Goal: Task Accomplishment & Management: Use online tool/utility

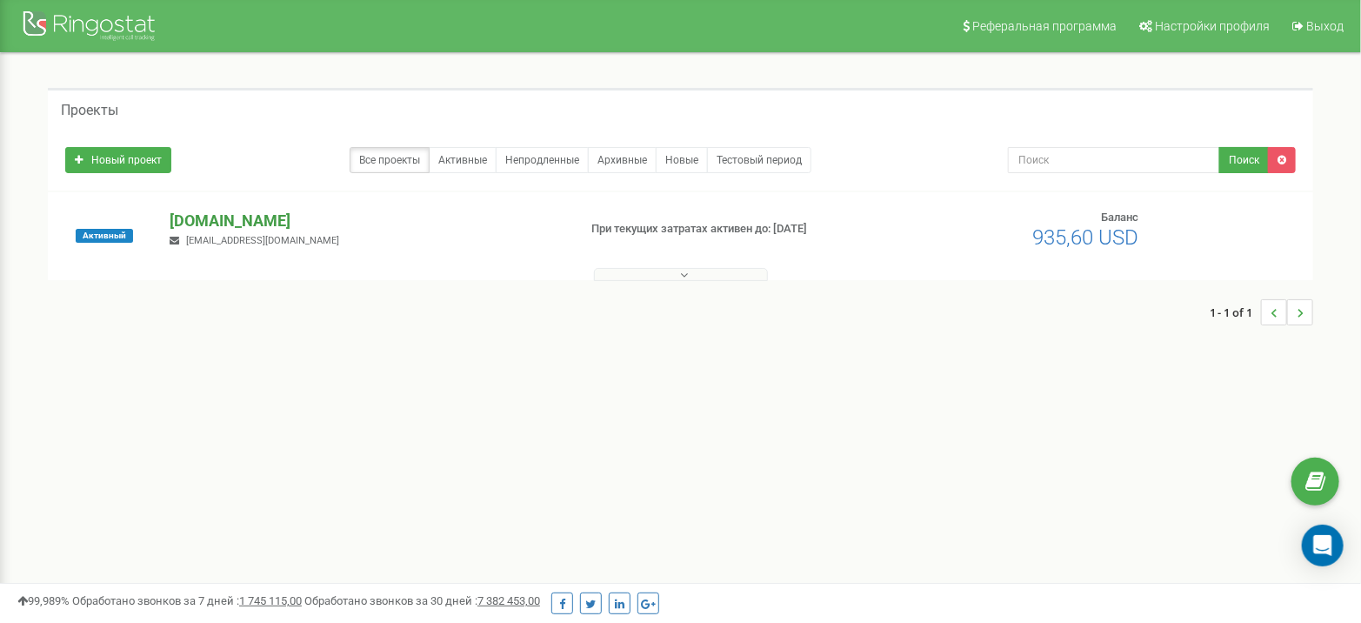
click at [243, 229] on p "[DOMAIN_NAME]" at bounding box center [366, 221] width 393 height 23
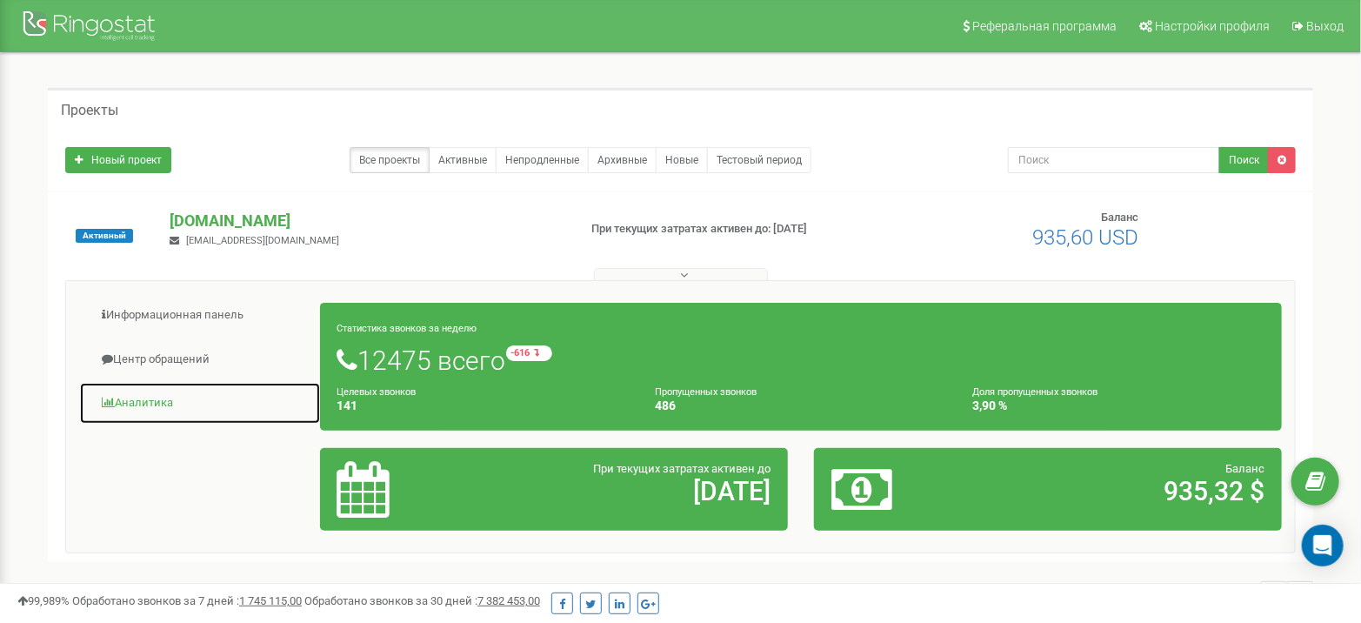
click at [150, 410] on link "Аналитика" at bounding box center [200, 403] width 242 height 43
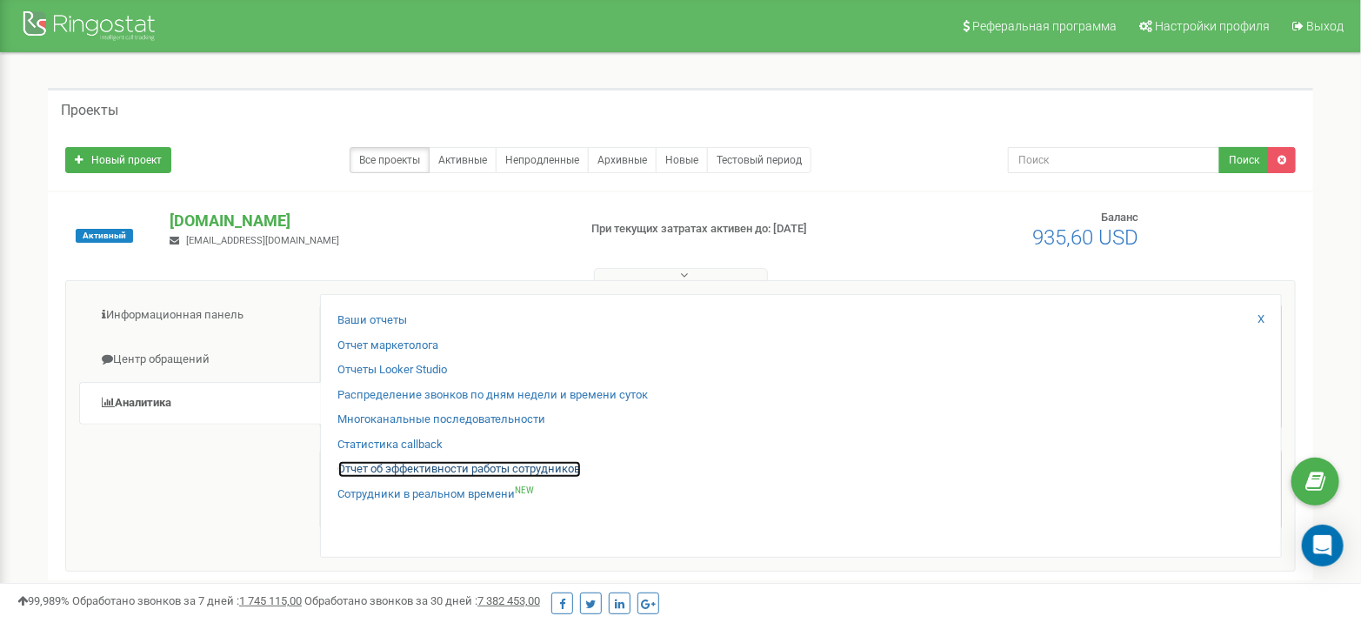
click at [410, 470] on link "Отчет об эффективности работы сотрудников" at bounding box center [459, 469] width 243 height 17
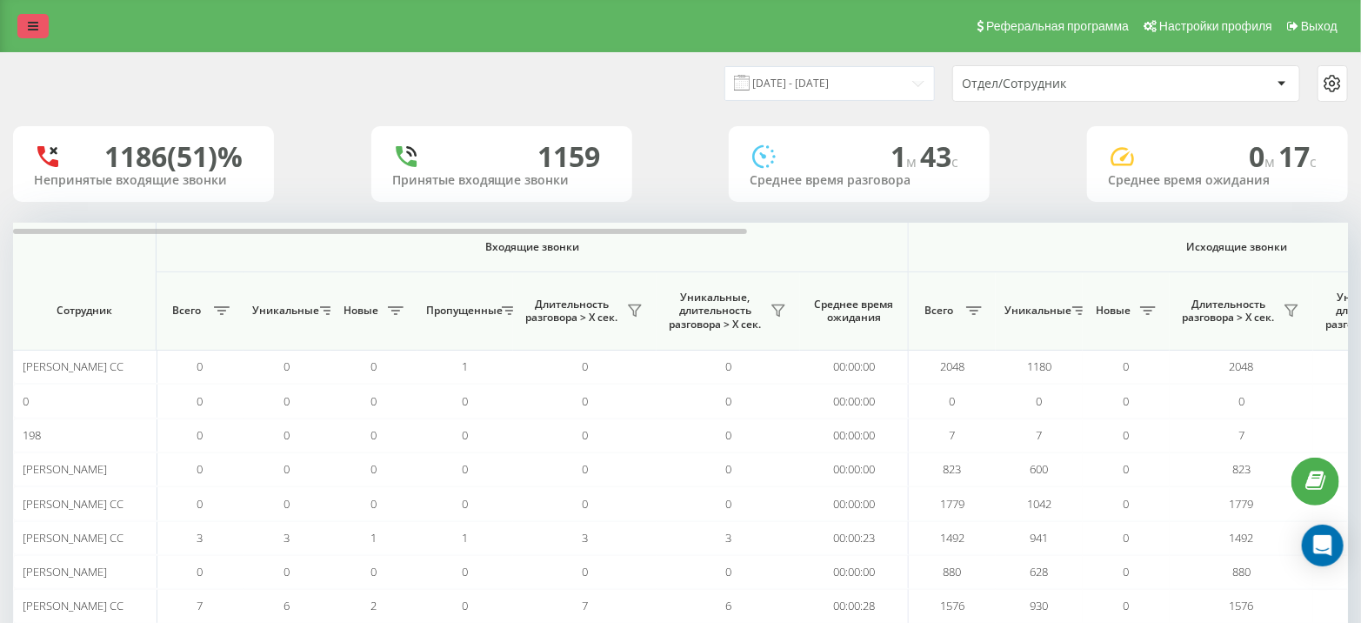
click at [36, 29] on icon at bounding box center [33, 26] width 10 height 12
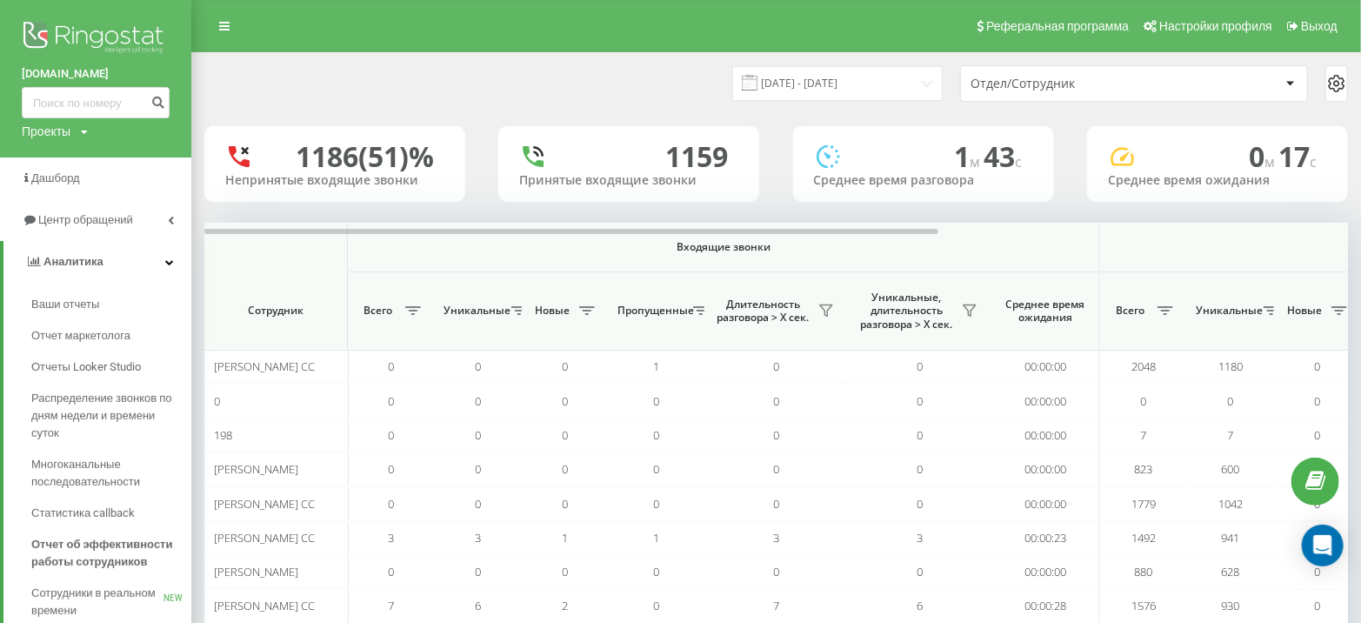
scroll to position [150, 0]
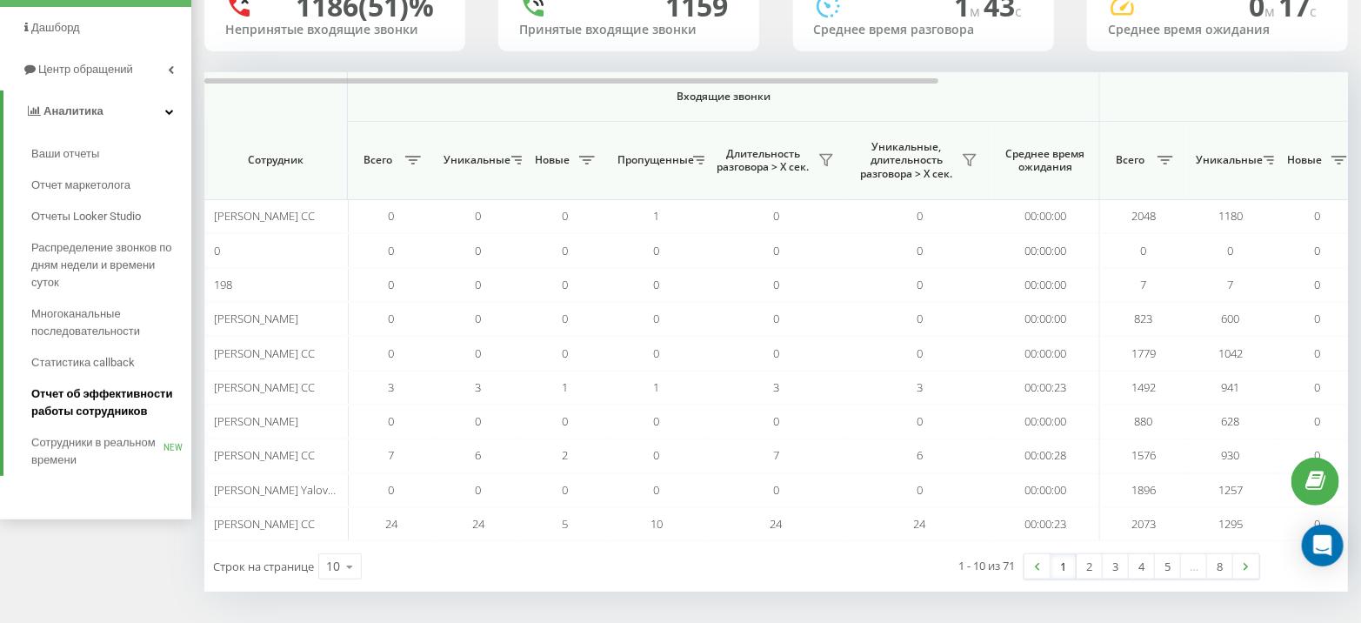
click at [110, 401] on span "Отчет об эффективности работы сотрудников" at bounding box center [106, 402] width 151 height 35
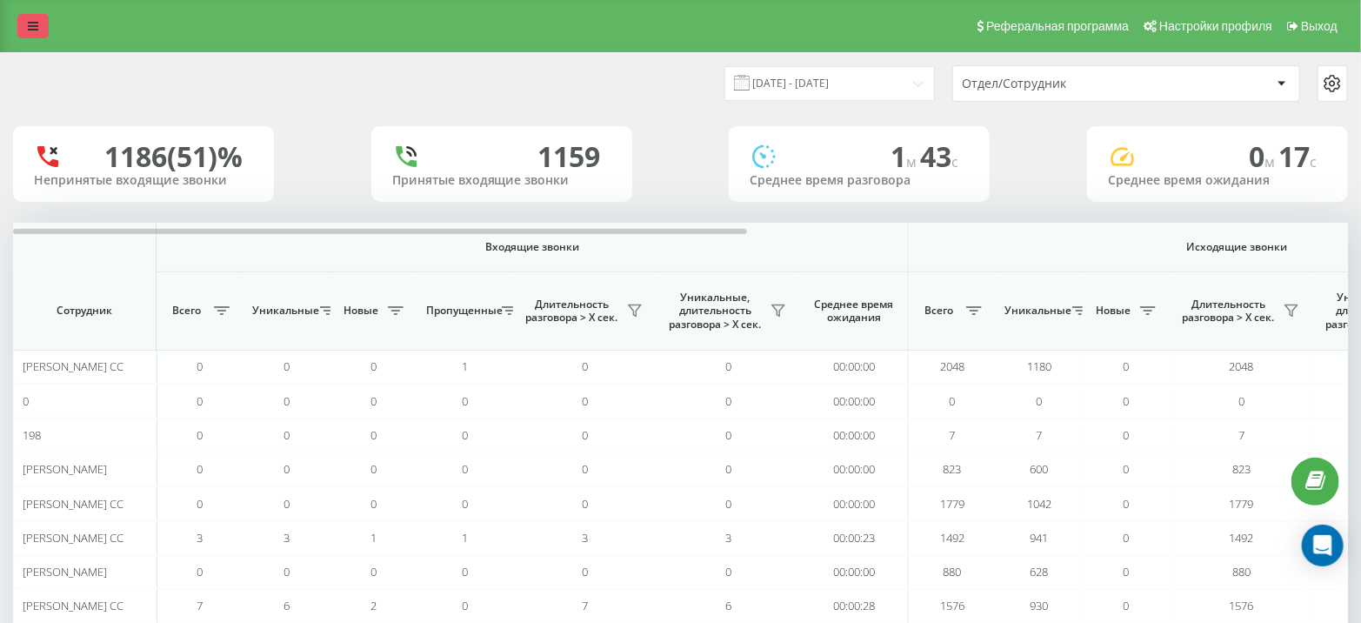
click at [38, 30] on link at bounding box center [32, 26] width 31 height 24
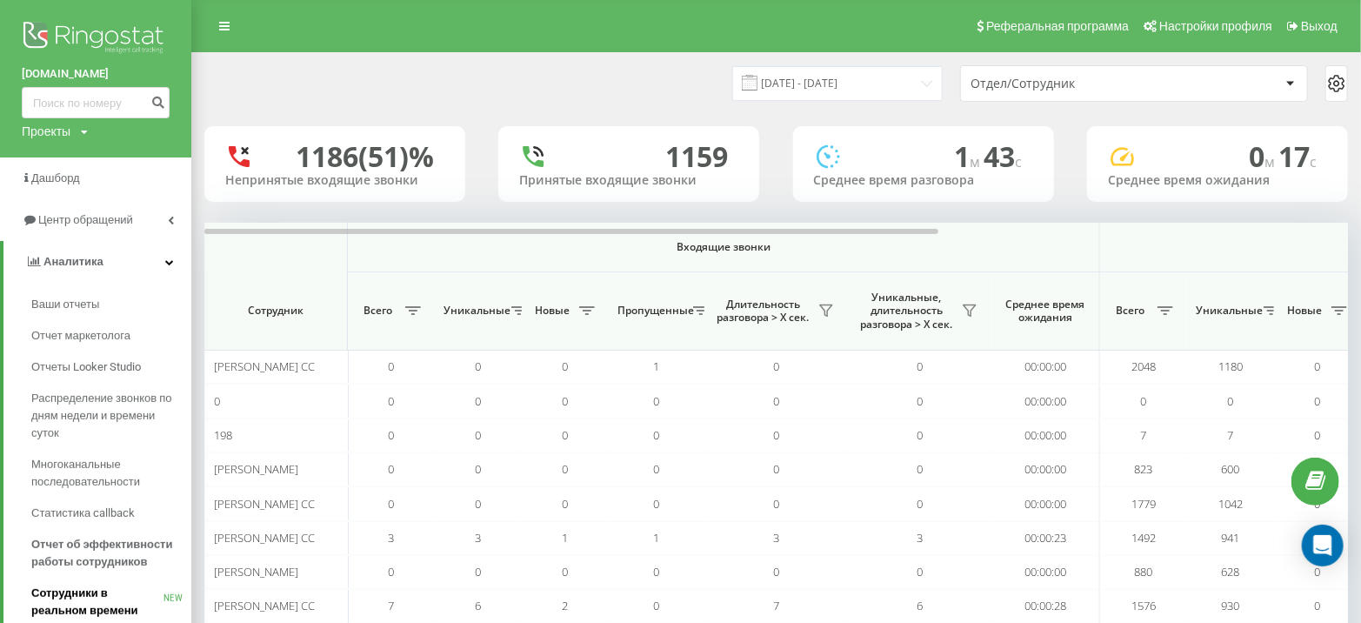
scroll to position [150, 0]
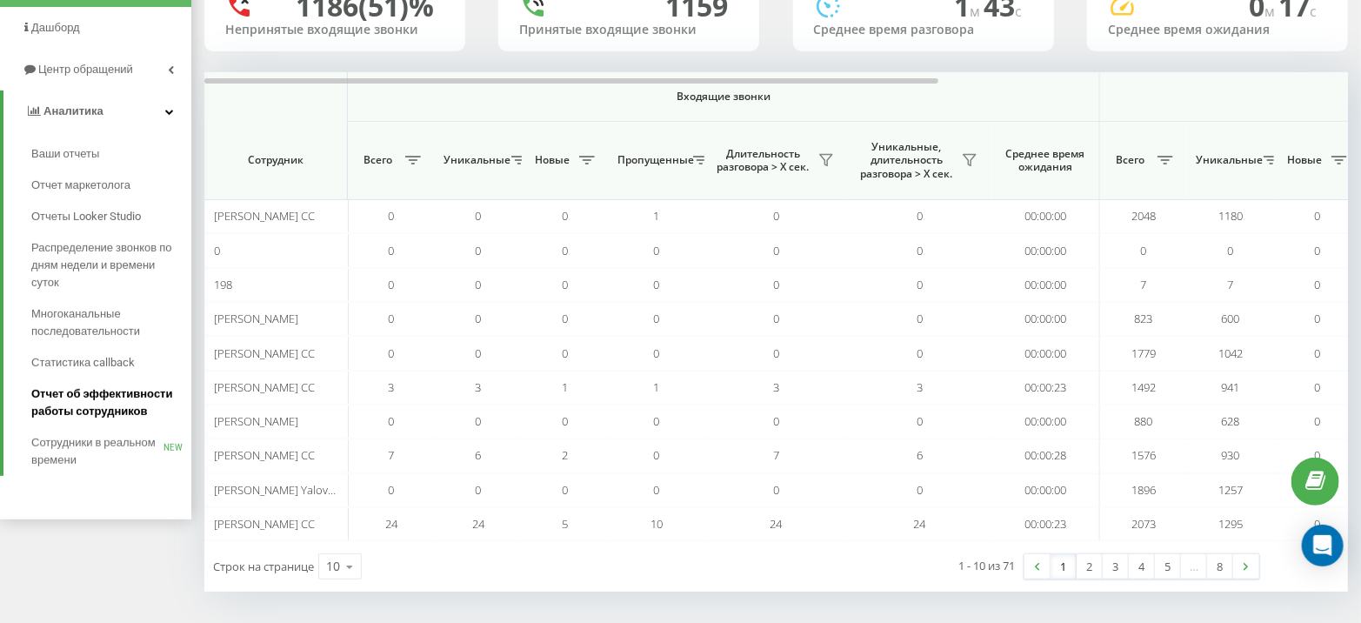
click at [113, 394] on span "Отчет об эффективности работы сотрудников" at bounding box center [106, 402] width 151 height 35
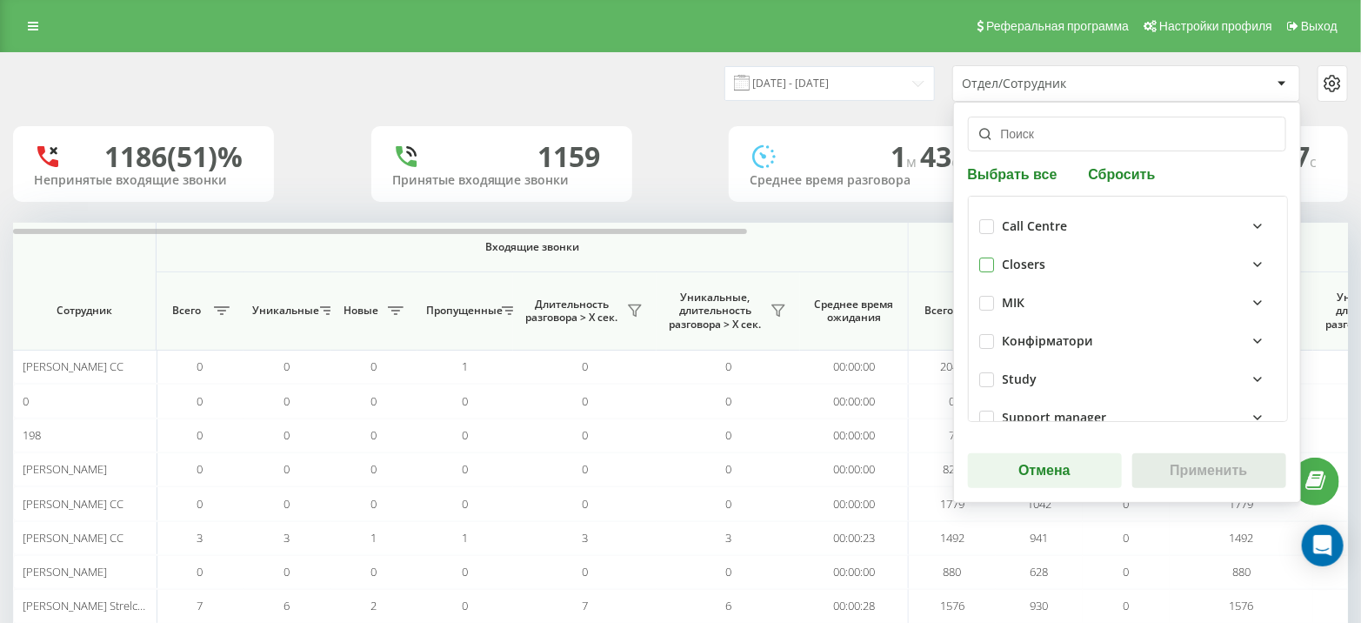
click at [983, 257] on label at bounding box center [986, 257] width 15 height 0
checkbox input "true"
click at [1188, 459] on button "Применить" at bounding box center [1209, 470] width 154 height 35
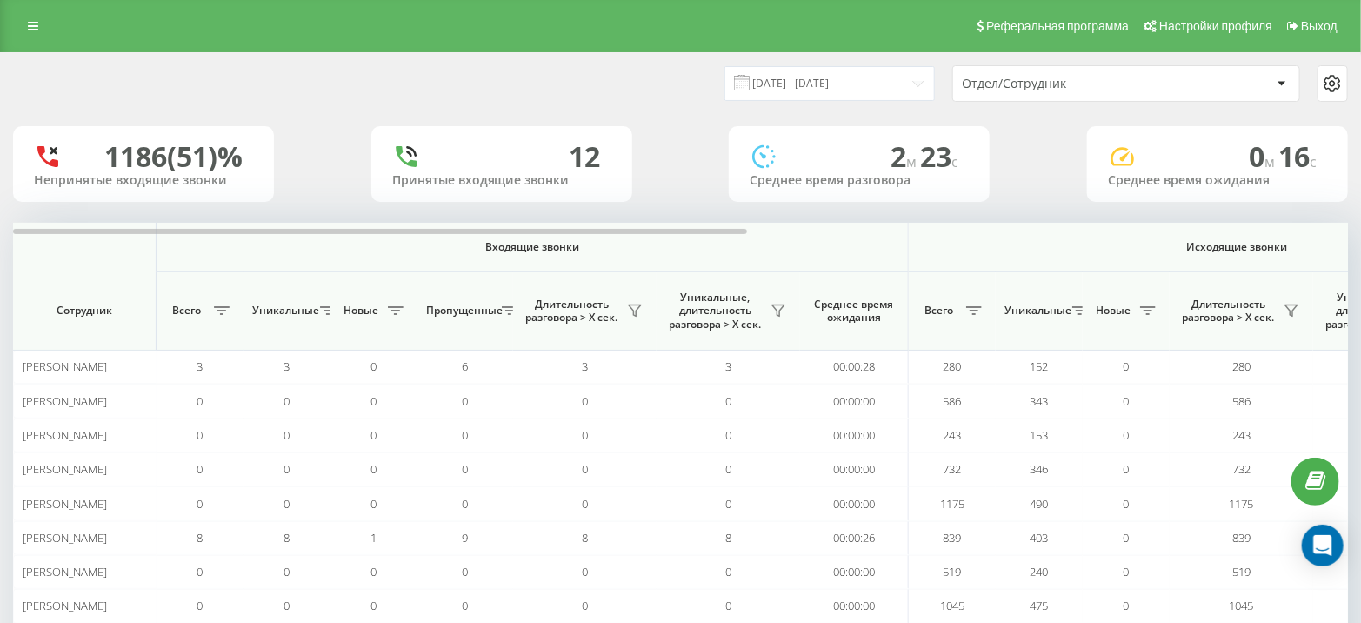
click at [802, 110] on div "22.08.2025 - 22.09.2025 Отдел/Сотрудник" at bounding box center [680, 83] width 1359 height 61
click at [804, 90] on input "[DATE] - [DATE]" at bounding box center [829, 83] width 210 height 34
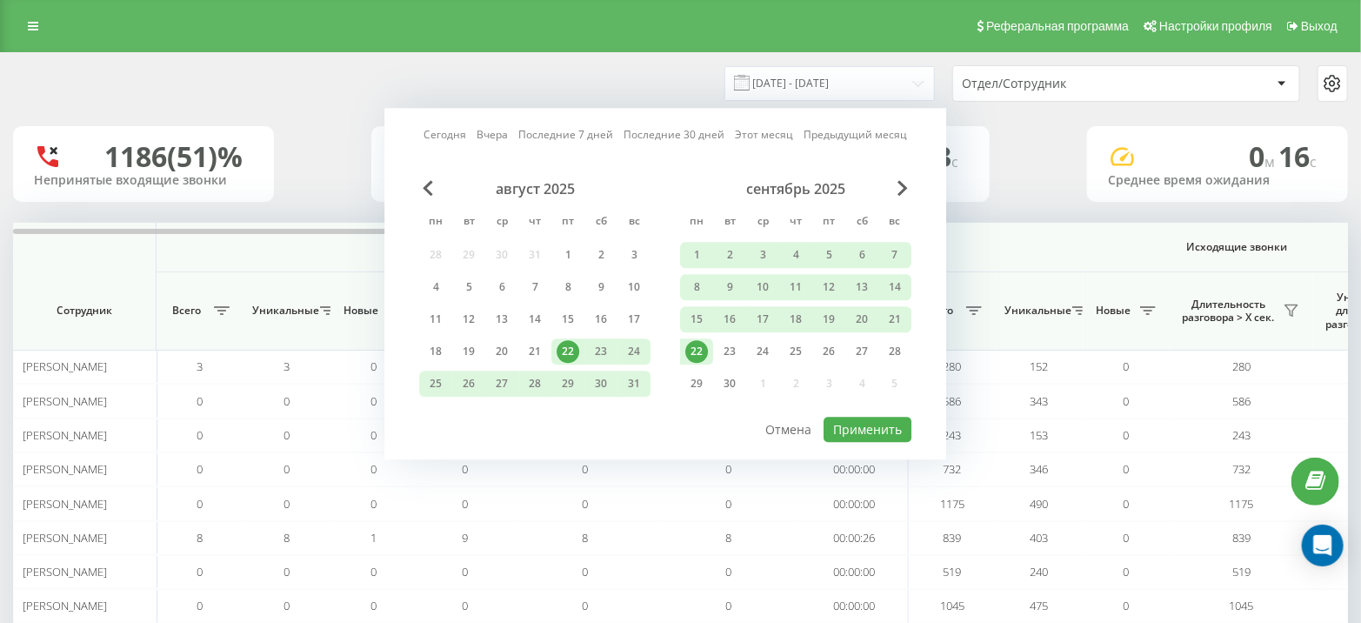
click at [704, 345] on div "22" at bounding box center [696, 351] width 23 height 23
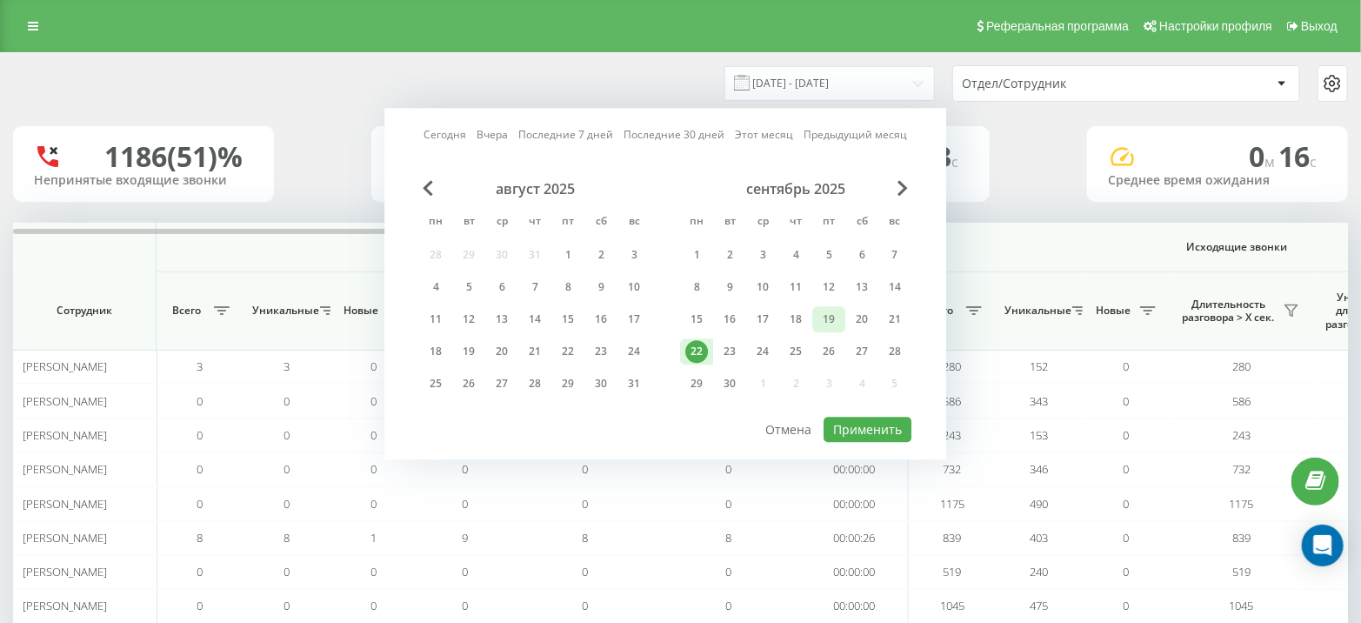
click at [825, 321] on div "19" at bounding box center [828, 319] width 23 height 23
click at [800, 318] on div "18" at bounding box center [795, 319] width 23 height 23
click at [863, 409] on div "август 2025 пн вт ср чт пт сб вс 28 29 30 31 1 2 3 4 5 6 7 8 9 10 11 12 13 14 1…" at bounding box center [665, 297] width 492 height 235
click at [873, 419] on button "Применить" at bounding box center [867, 429] width 88 height 25
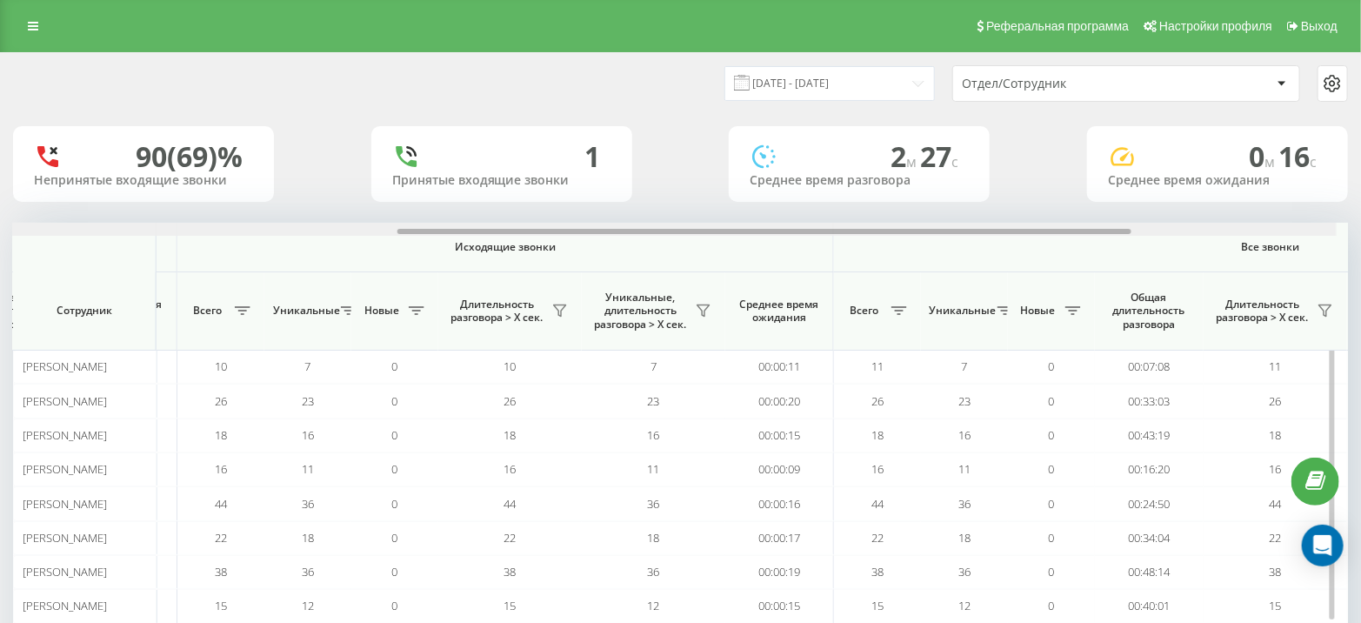
scroll to position [0, 740]
drag, startPoint x: 718, startPoint y: 233, endPoint x: 1123, endPoint y: 223, distance: 405.3
click at [1123, 230] on div at bounding box center [756, 231] width 734 height 5
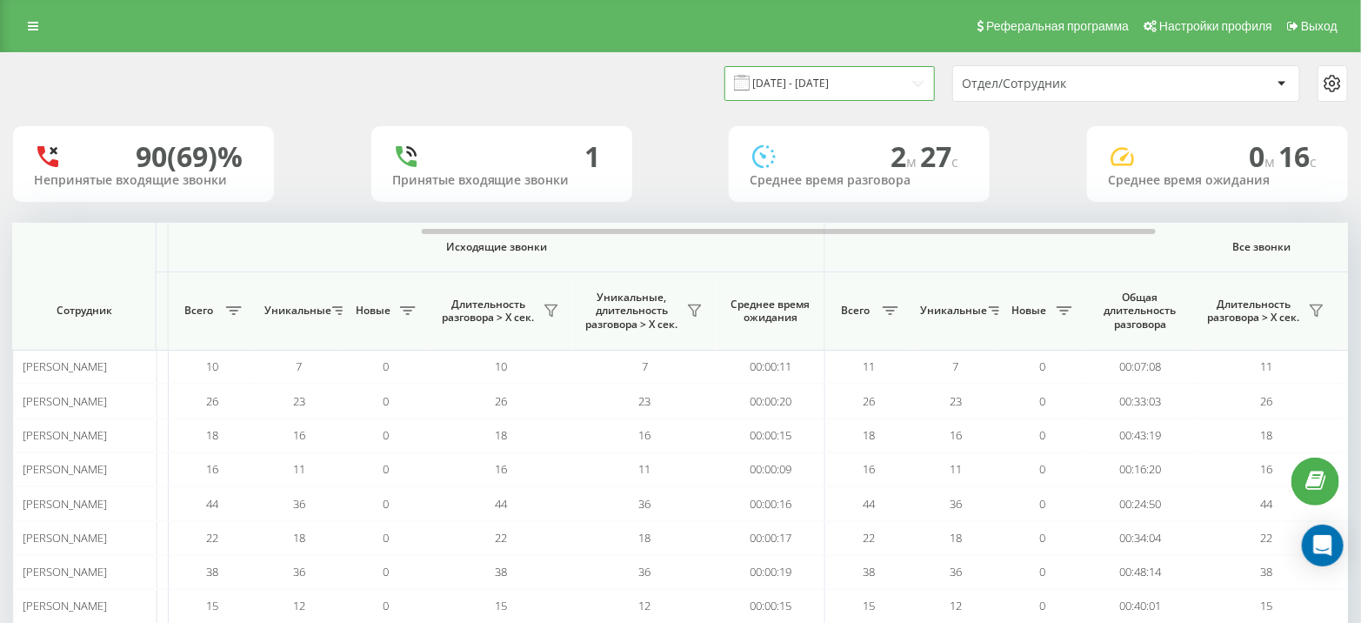
click at [876, 83] on input "18.09.2025 - 18.09.2025" at bounding box center [829, 83] width 210 height 34
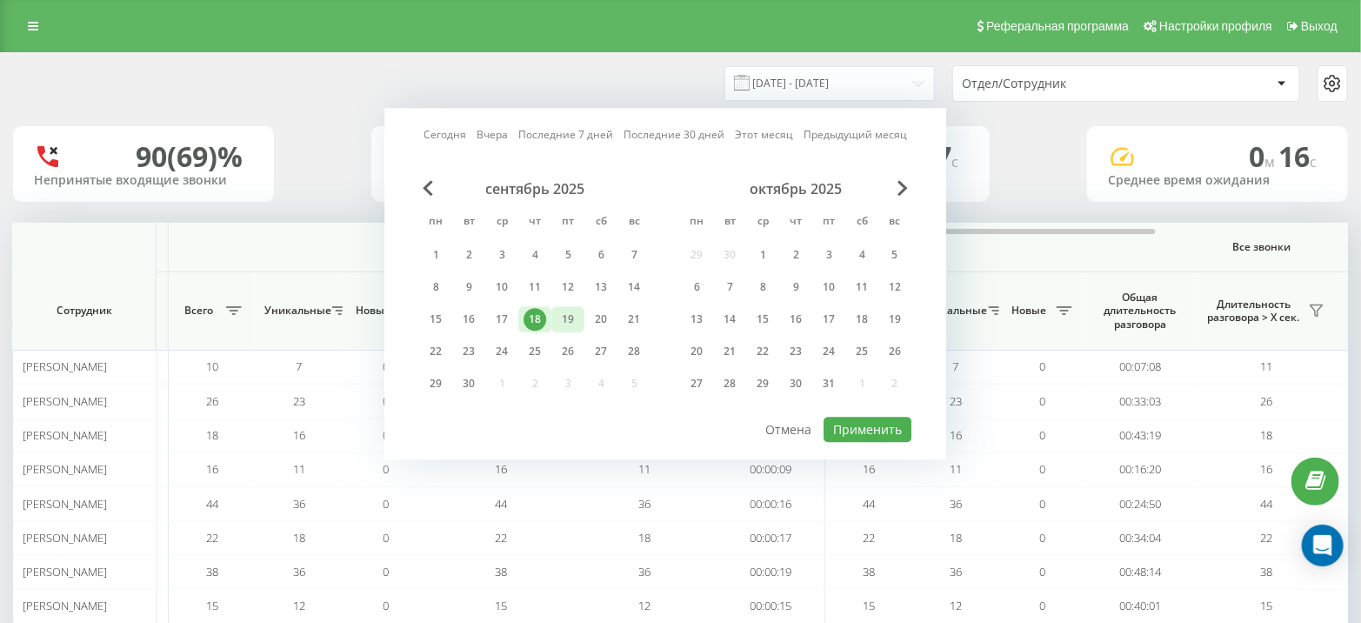
click at [563, 322] on div "19" at bounding box center [568, 319] width 23 height 23
click at [878, 423] on button "Применить" at bounding box center [867, 429] width 88 height 25
type input "19.09.2025 - 19.09.2025"
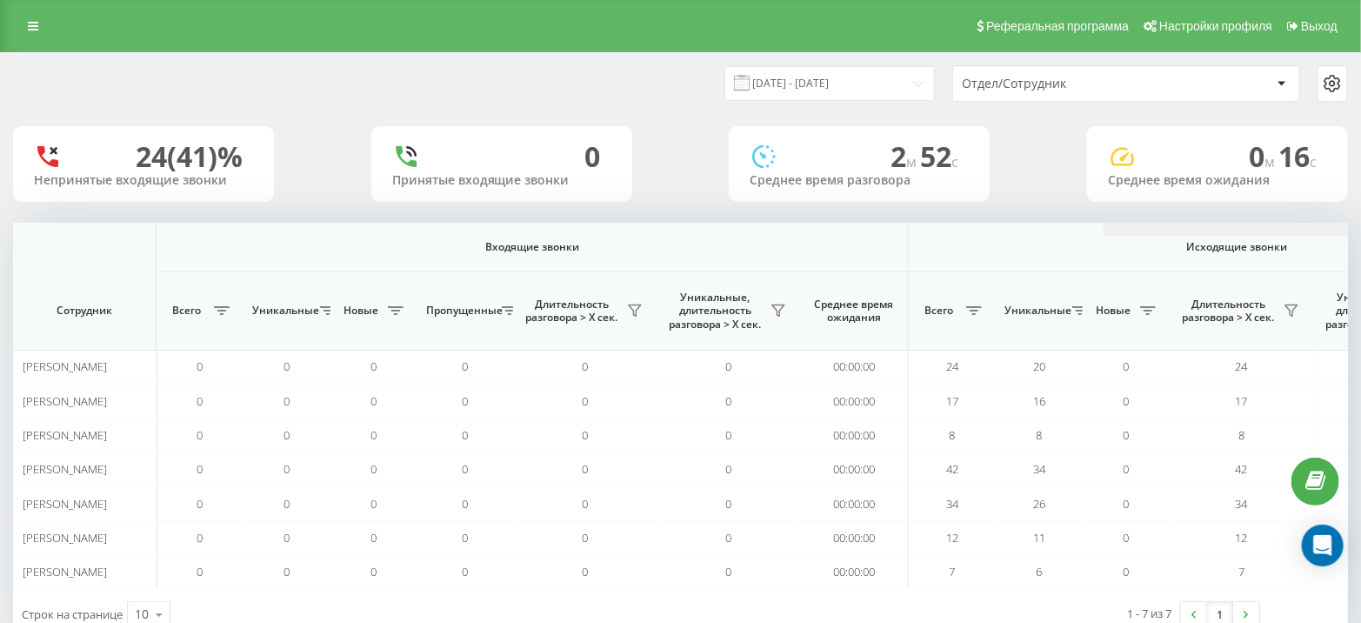
scroll to position [0, 1090]
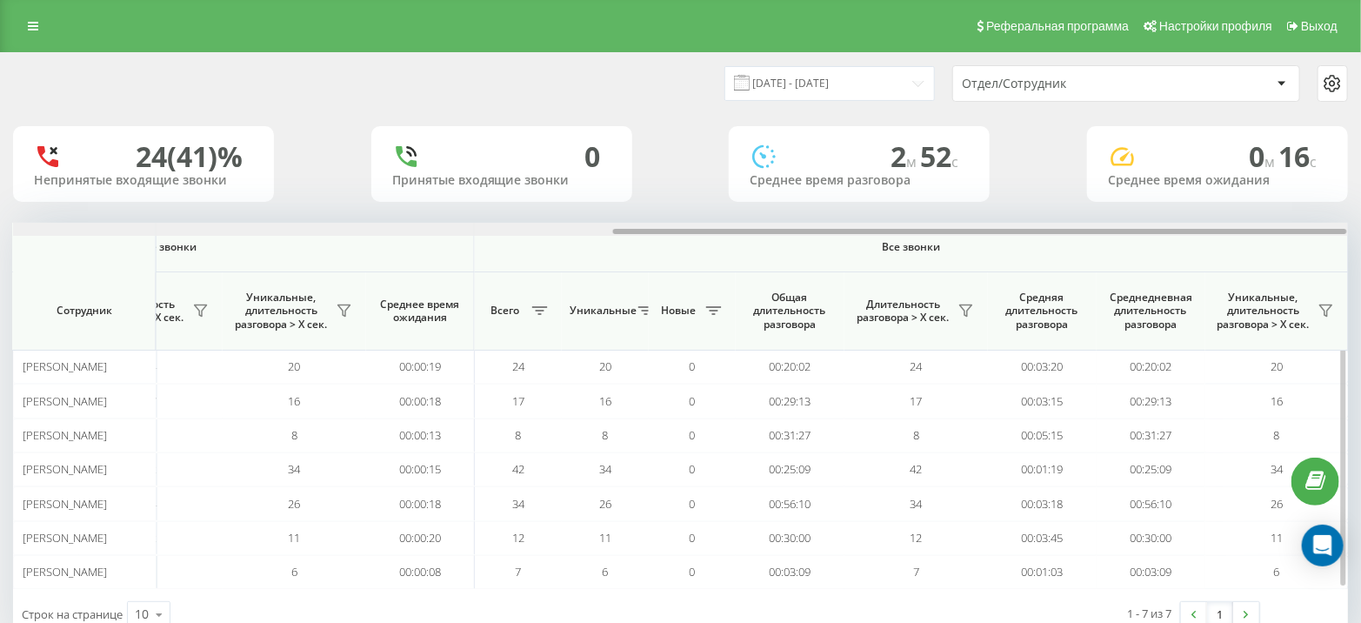
drag, startPoint x: 723, startPoint y: 225, endPoint x: 742, endPoint y: 224, distance: 19.1
click at [742, 224] on div at bounding box center [680, 229] width 1335 height 13
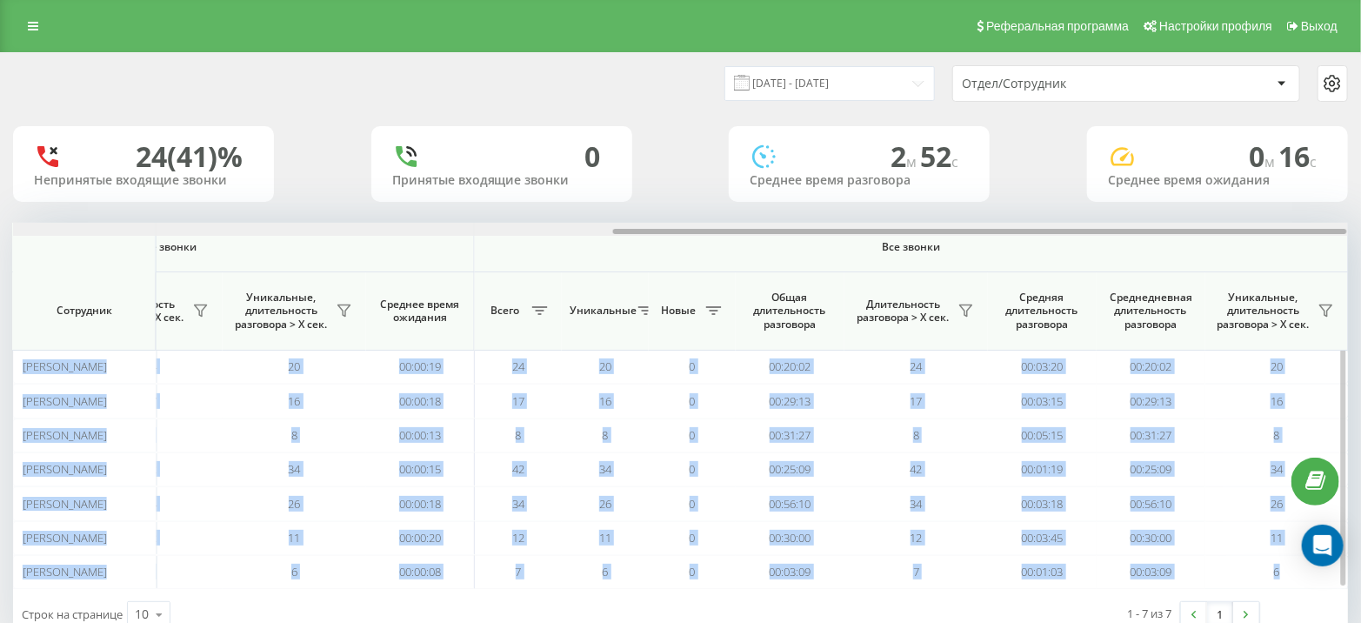
drag, startPoint x: 710, startPoint y: 219, endPoint x: 768, endPoint y: 223, distance: 57.5
click at [768, 223] on div "19.09.2025 - 19.09.2025 Отдел/Сотрудник 24 (41)% Непринятые входящие звонки 0 П…" at bounding box center [680, 346] width 1335 height 586
drag, startPoint x: 738, startPoint y: 230, endPoint x: 761, endPoint y: 231, distance: 22.6
click at [760, 231] on div at bounding box center [980, 231] width 734 height 5
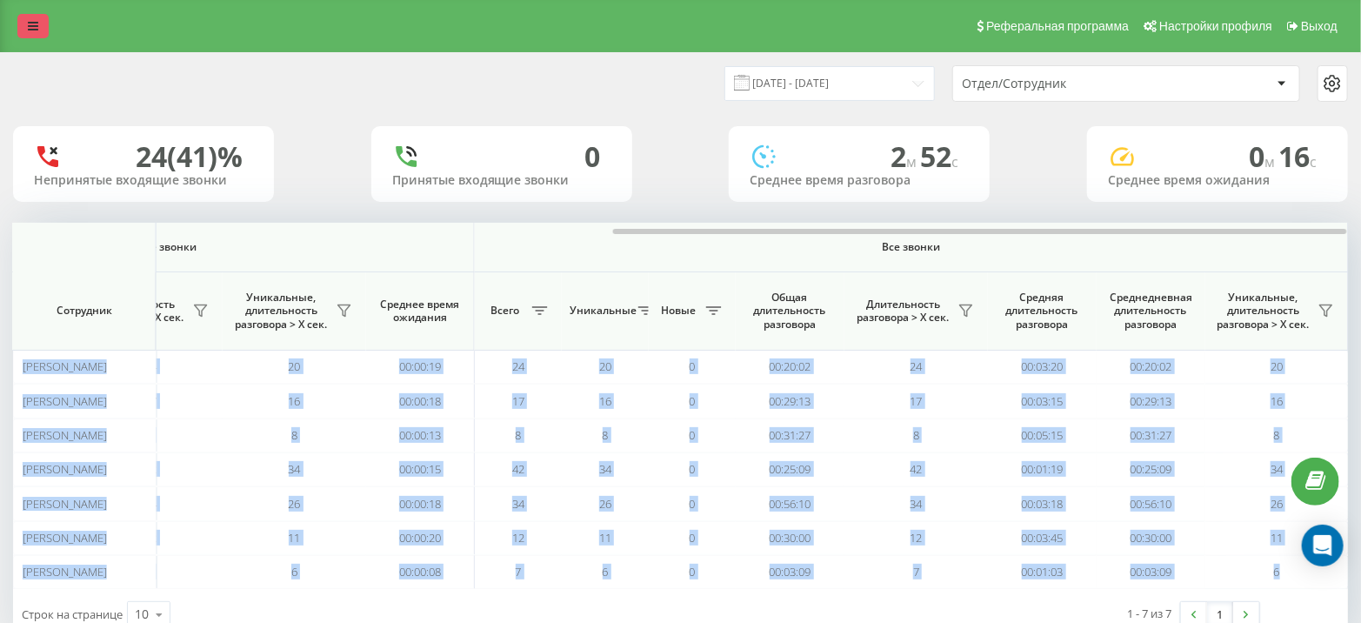
click at [33, 27] on icon at bounding box center [33, 26] width 10 height 12
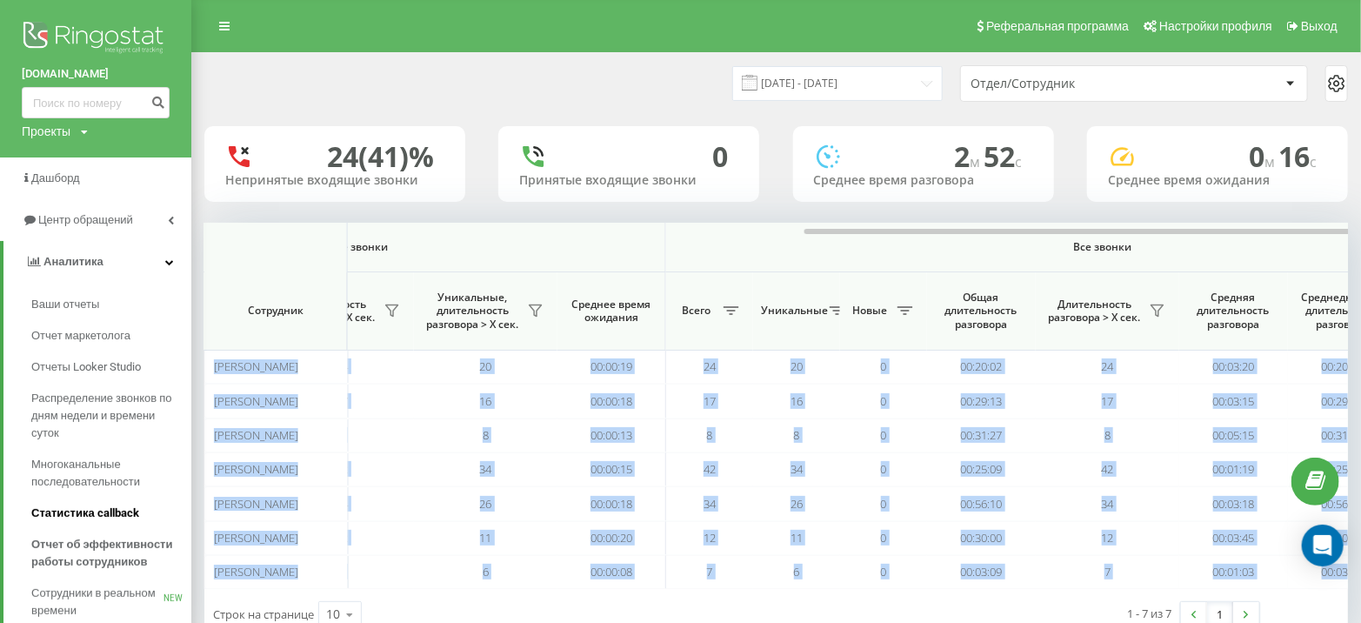
scroll to position [49, 0]
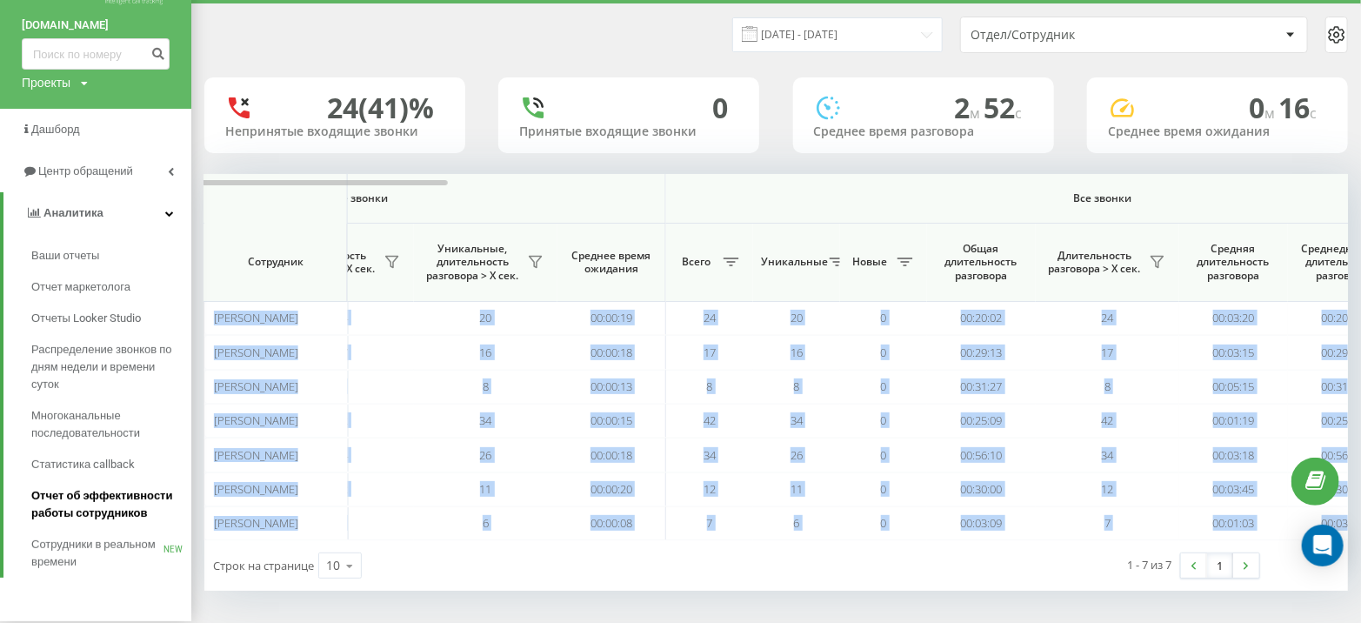
click at [133, 492] on span "Отчет об эффективности работы сотрудников" at bounding box center [106, 504] width 151 height 35
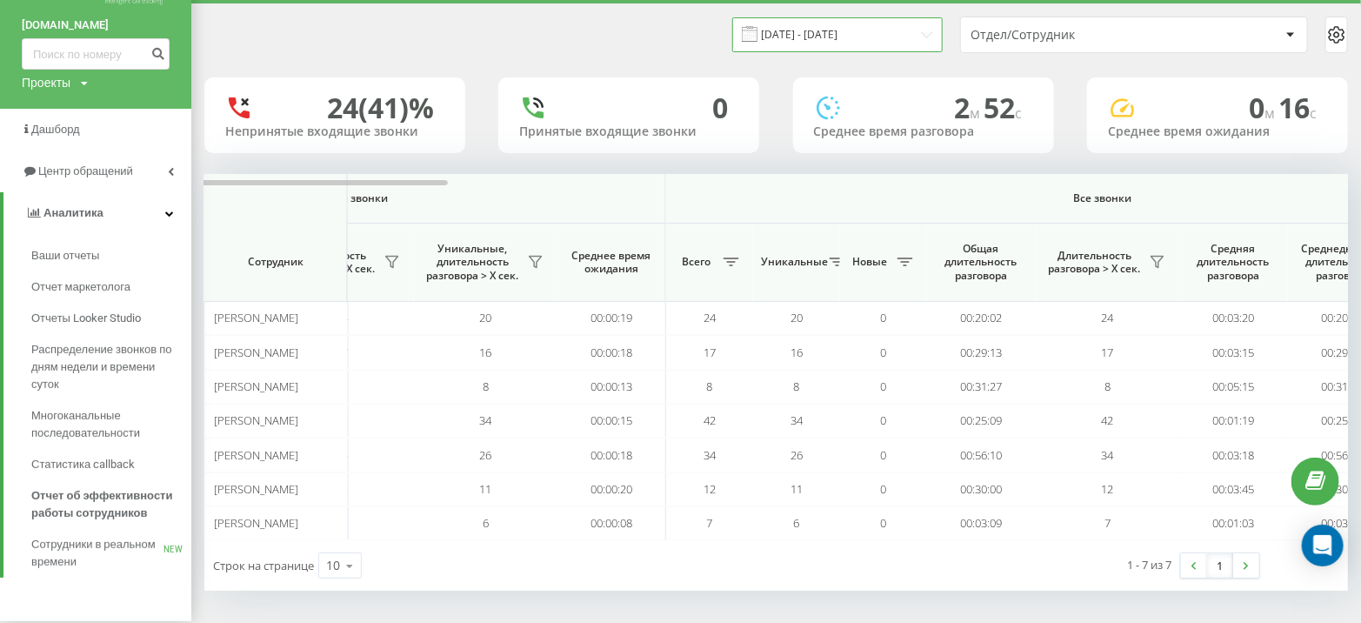
click at [847, 37] on input "19.09.2025 - 19.09.2025" at bounding box center [837, 34] width 210 height 34
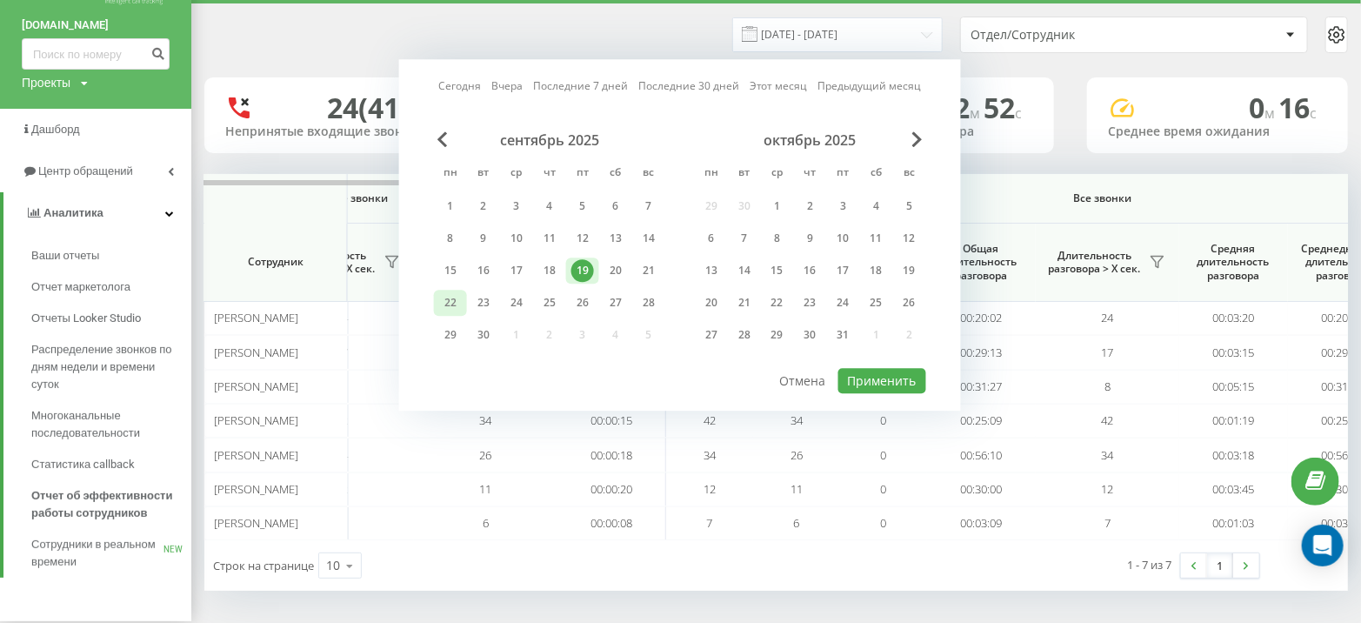
click at [458, 296] on div "22" at bounding box center [450, 302] width 23 height 23
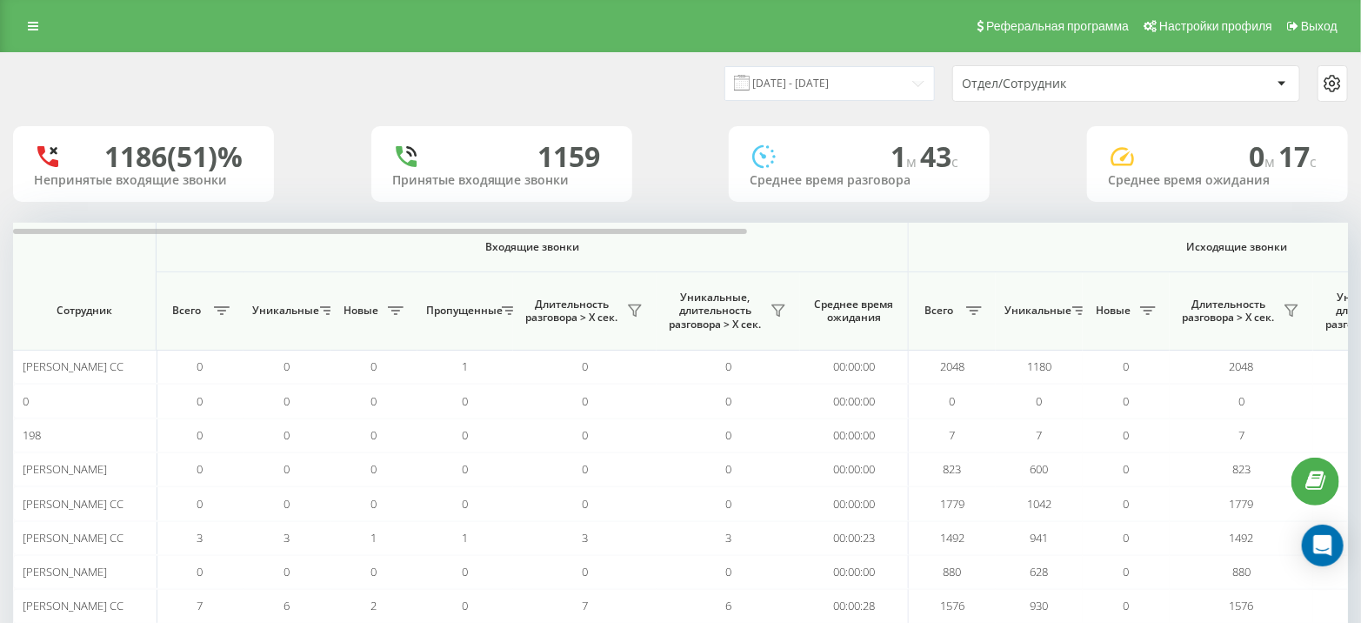
click at [989, 71] on div "Отдел/Сотрудник" at bounding box center [1126, 83] width 346 height 35
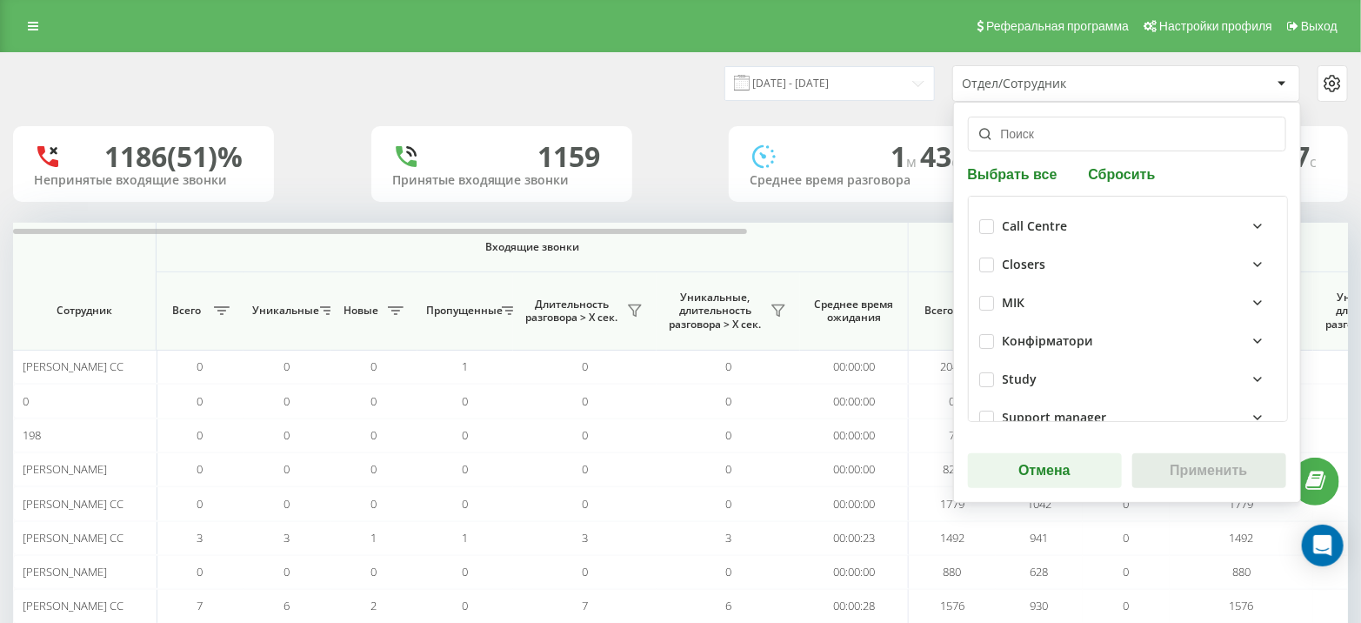
click at [970, 270] on div "Call Centre Closers МІК Конфірматори Study Support manager Аwake Outgoing Кризи…" at bounding box center [1128, 309] width 320 height 226
click at [979, 257] on label at bounding box center [986, 257] width 15 height 0
checkbox input "true"
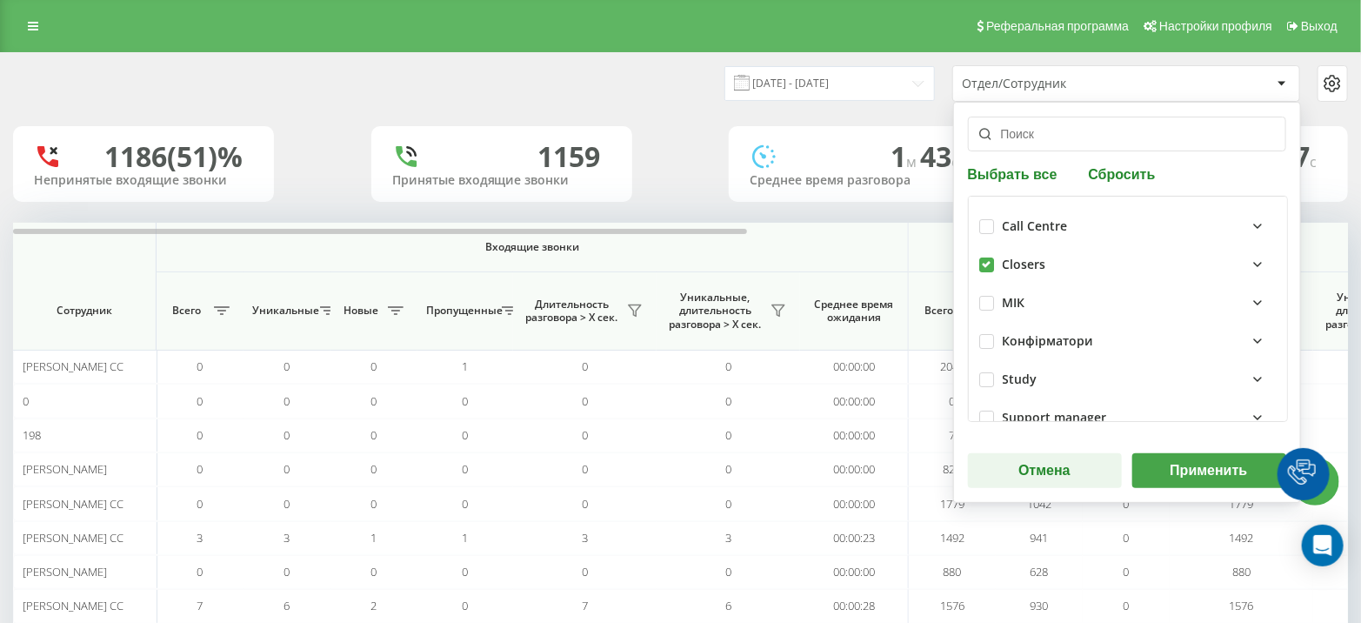
click at [1184, 477] on button "Применить" at bounding box center [1209, 470] width 154 height 35
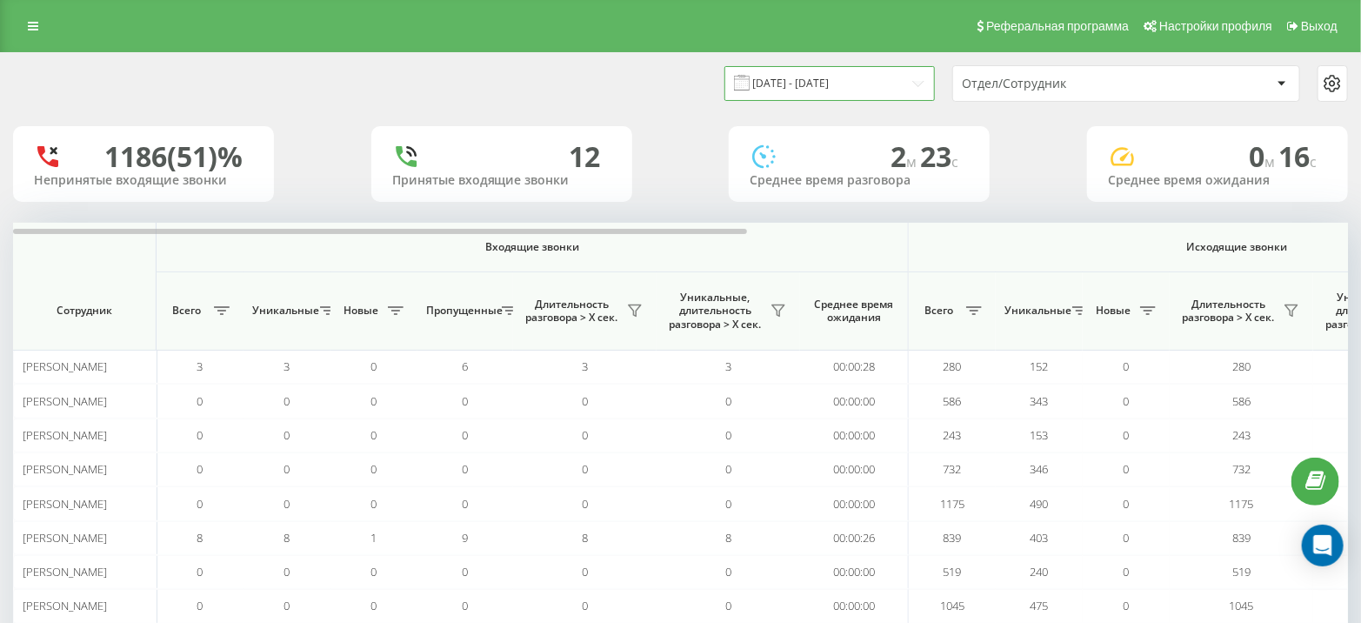
click at [786, 88] on input "[DATE] - [DATE]" at bounding box center [829, 83] width 210 height 34
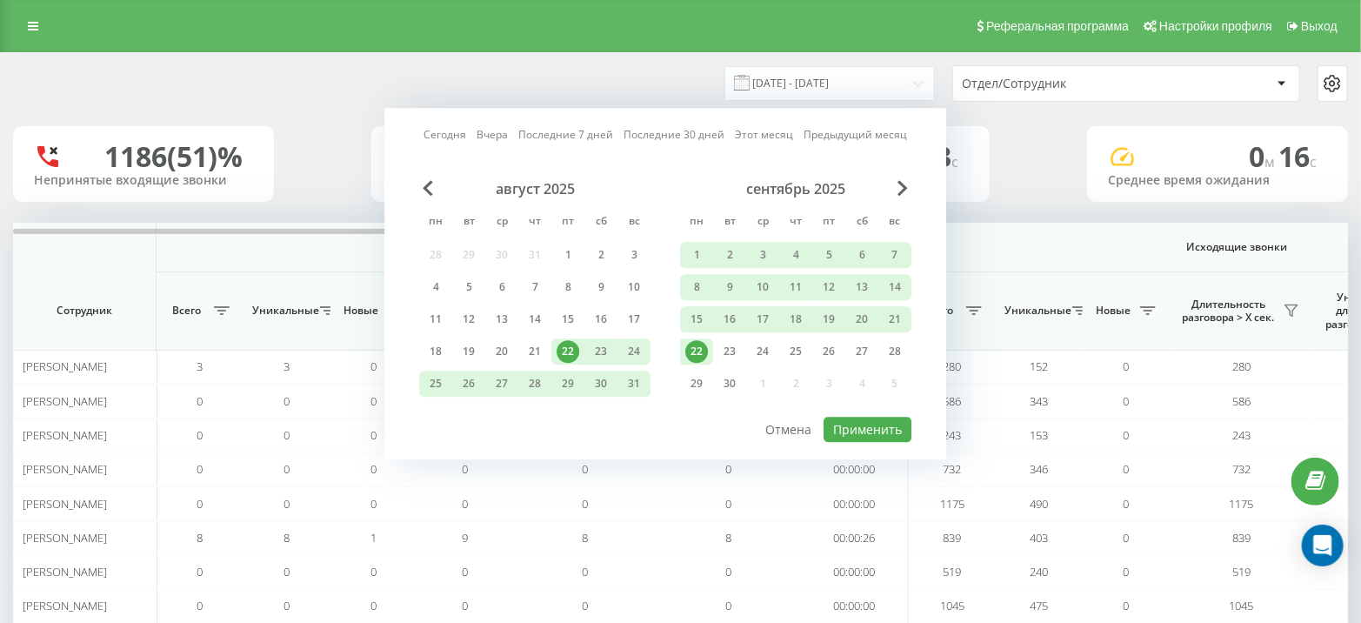
click at [689, 349] on div "22" at bounding box center [696, 351] width 23 height 23
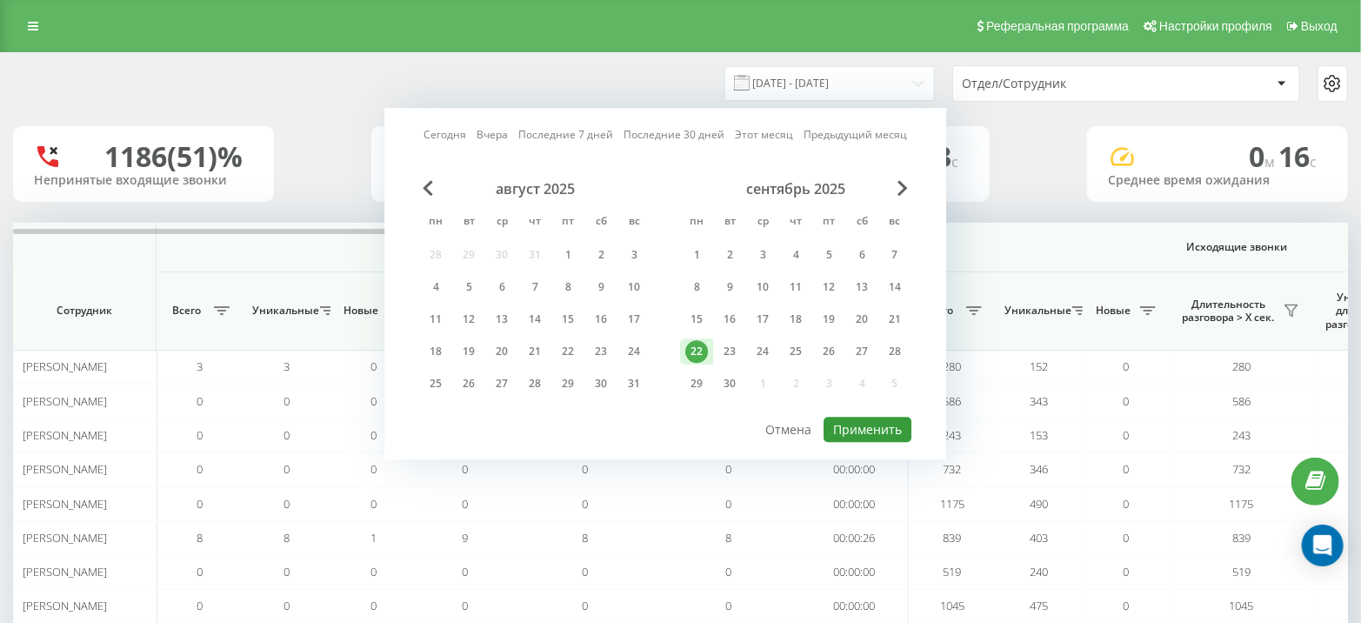
click at [870, 427] on button "Применить" at bounding box center [867, 429] width 88 height 25
type input "22.09.2025 - 22.09.2025"
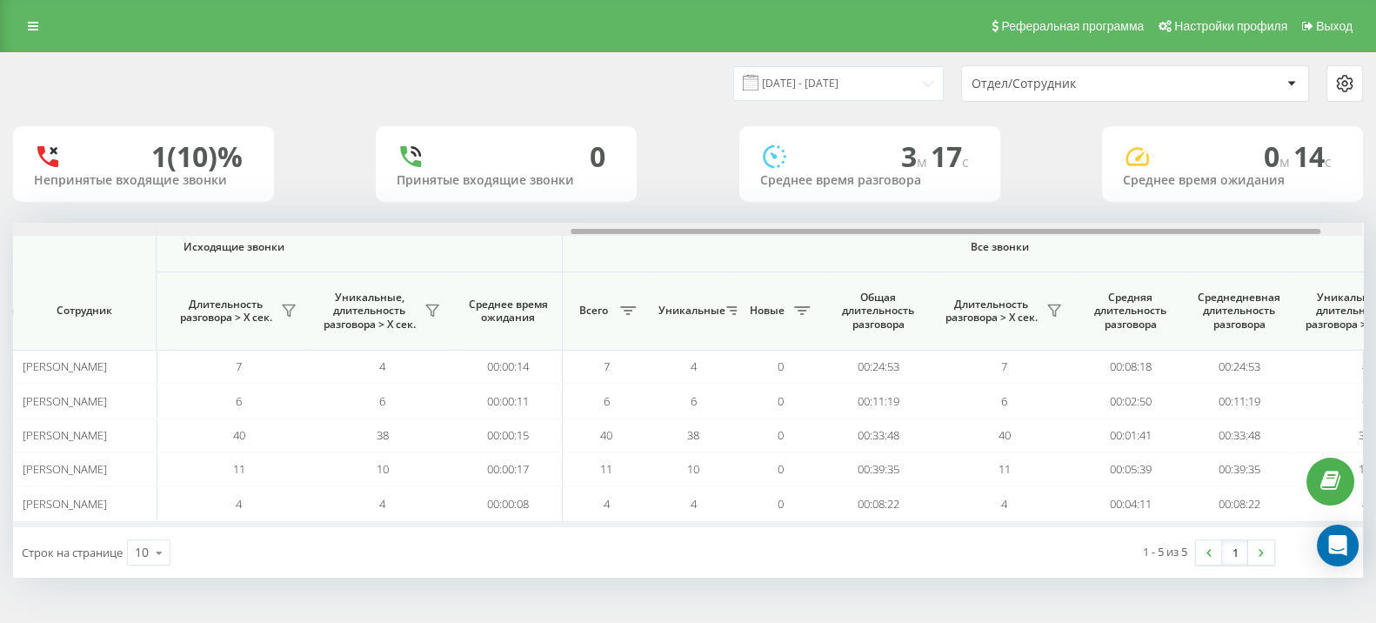
scroll to position [0, 1003]
drag, startPoint x: 690, startPoint y: 233, endPoint x: 1249, endPoint y: 273, distance: 559.7
click at [1249, 273] on div "Входящие звонки Исходящие звонки Все звонки Сотрудник Всего Уникальные Новые Пр…" at bounding box center [688, 375] width 1350 height 304
